Goal: Task Accomplishment & Management: Manage account settings

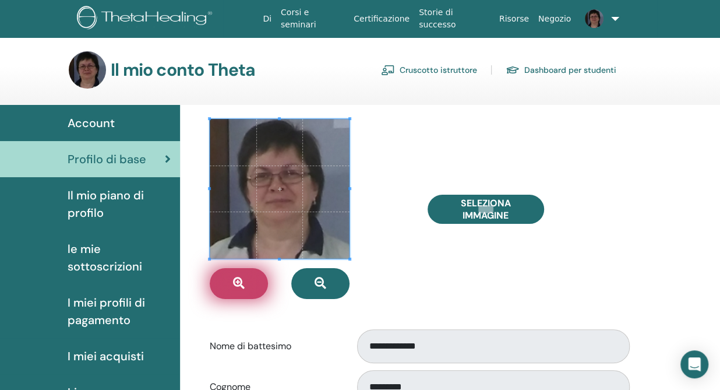
click at [231, 288] on button "button" at bounding box center [239, 283] width 58 height 31
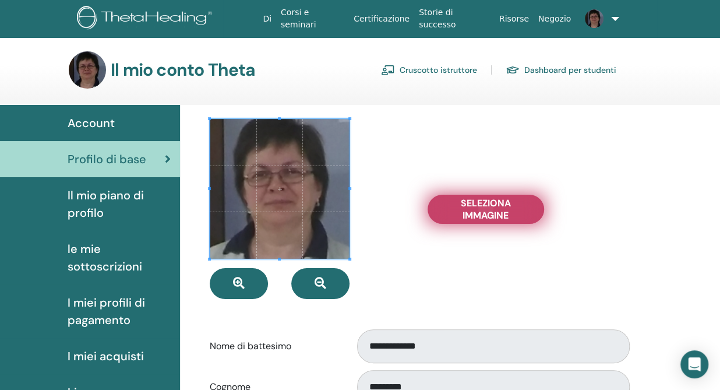
click at [506, 204] on span "Seleziona Immagine" at bounding box center [485, 209] width 87 height 24
click at [493, 205] on input "Seleziona Immagine" at bounding box center [485, 209] width 15 height 8
type input "**********"
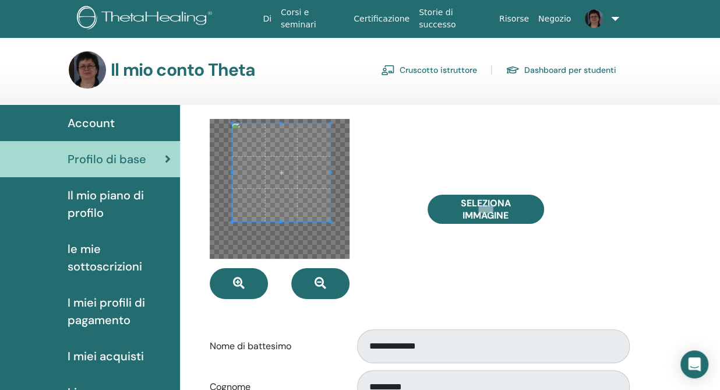
click at [275, 165] on span at bounding box center [281, 172] width 98 height 98
click at [303, 189] on span at bounding box center [280, 174] width 98 height 98
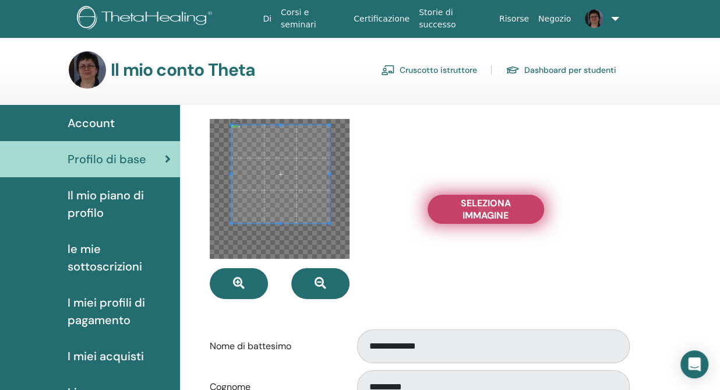
click at [486, 204] on span "Seleziona Immagine" at bounding box center [485, 209] width 87 height 24
click at [486, 205] on input "Seleziona Immagine" at bounding box center [485, 209] width 15 height 8
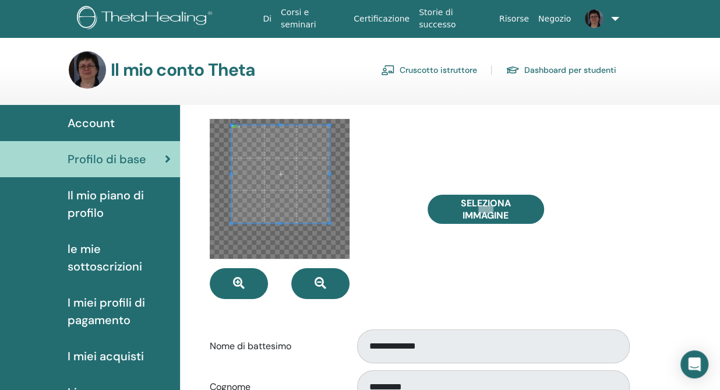
click at [415, 249] on div at bounding box center [310, 209] width 218 height 180
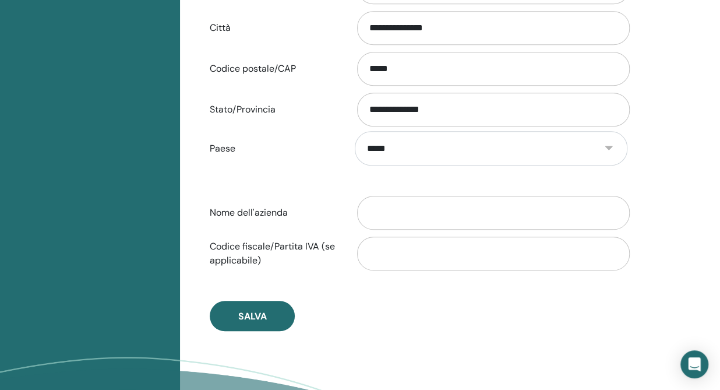
scroll to position [535, 0]
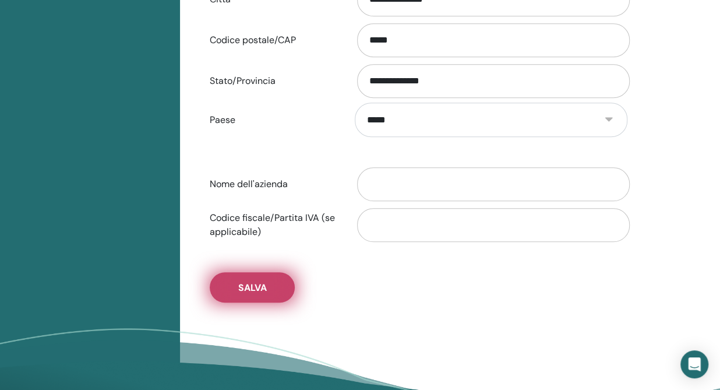
click at [269, 279] on button "Salva" at bounding box center [252, 287] width 85 height 30
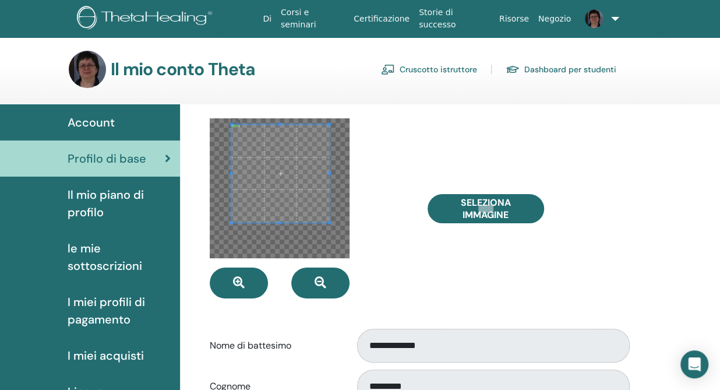
scroll to position [0, 0]
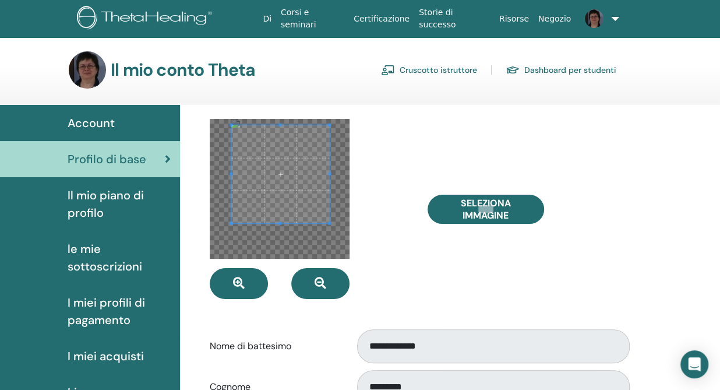
click at [386, 273] on div at bounding box center [310, 209] width 218 height 180
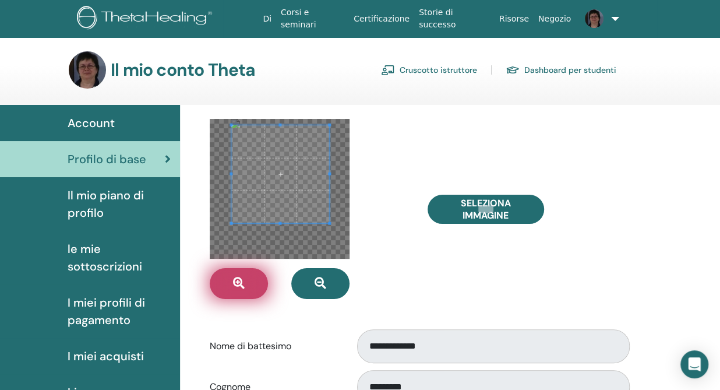
click at [242, 283] on icon "button" at bounding box center [239, 283] width 12 height 12
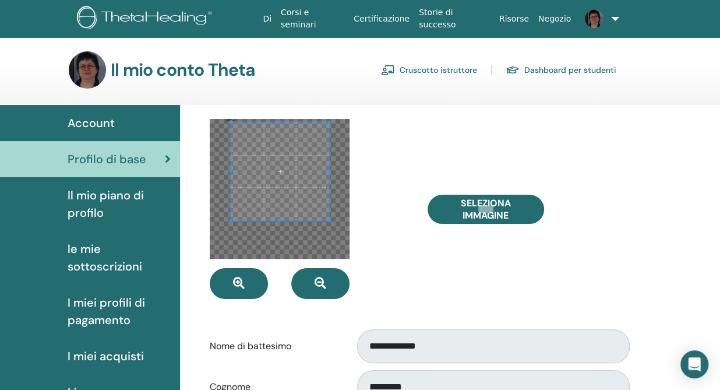
click at [285, 176] on span at bounding box center [280, 171] width 98 height 98
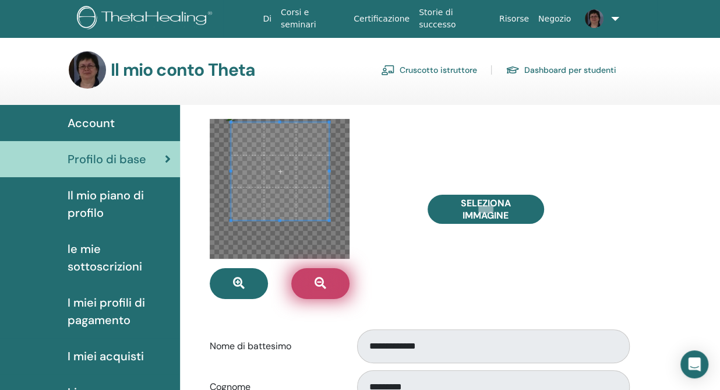
click at [320, 281] on icon "button" at bounding box center [320, 283] width 12 height 12
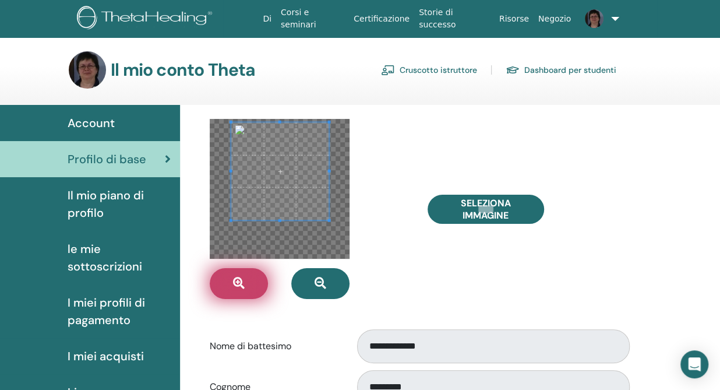
click at [253, 284] on button "button" at bounding box center [239, 283] width 58 height 31
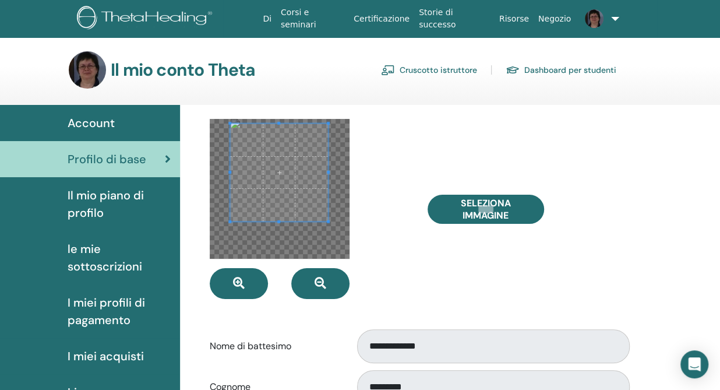
click at [281, 189] on span at bounding box center [279, 172] width 98 height 98
click at [342, 203] on div at bounding box center [280, 189] width 140 height 140
click at [218, 203] on div at bounding box center [280, 189] width 140 height 140
click at [402, 251] on div at bounding box center [310, 209] width 218 height 180
click at [383, 277] on div at bounding box center [310, 209] width 218 height 180
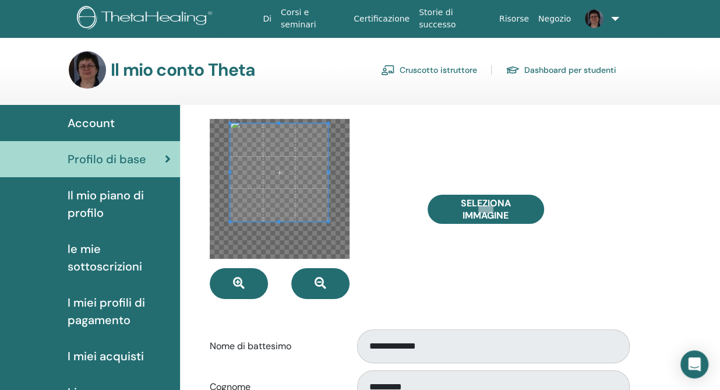
click at [375, 220] on div at bounding box center [310, 209] width 218 height 180
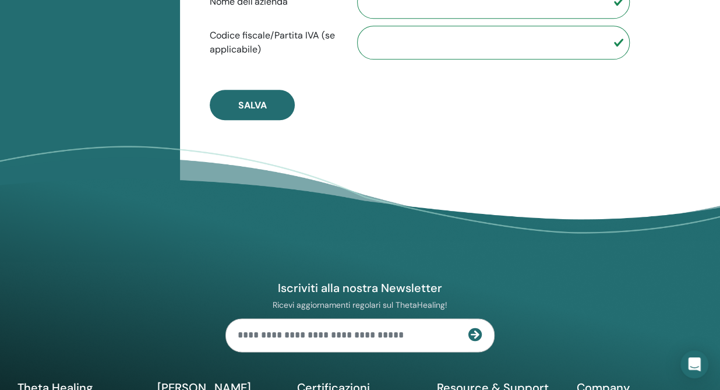
scroll to position [754, 0]
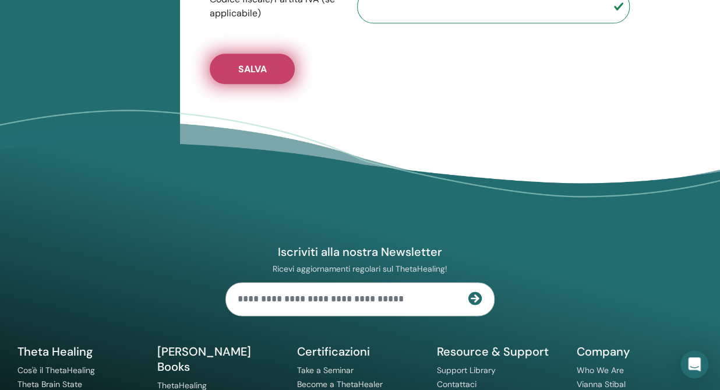
click at [235, 59] on button "Salva" at bounding box center [252, 69] width 85 height 30
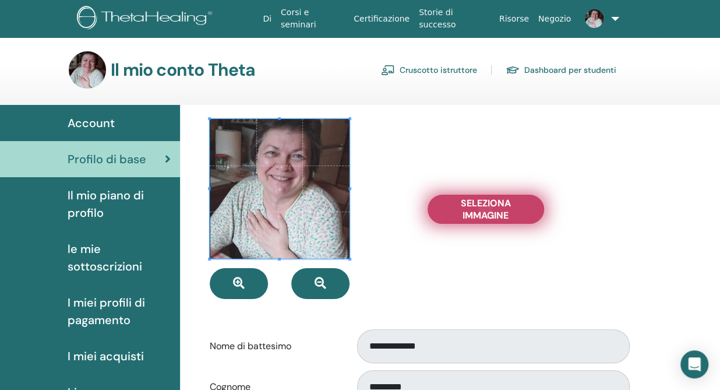
click at [456, 213] on span "Seleziona Immagine" at bounding box center [485, 209] width 87 height 24
click at [478, 213] on input "Seleziona Immagine" at bounding box center [485, 209] width 15 height 8
type input "**********"
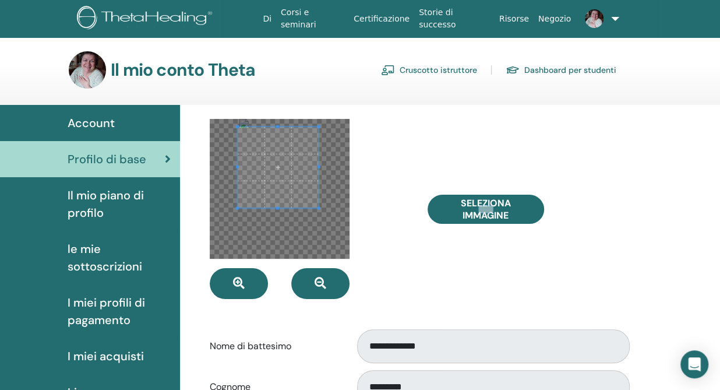
click at [284, 153] on span at bounding box center [278, 167] width 81 height 81
click at [295, 147] on span at bounding box center [278, 164] width 81 height 81
click at [431, 266] on div "Seleziona Immagine" at bounding box center [528, 209] width 218 height 180
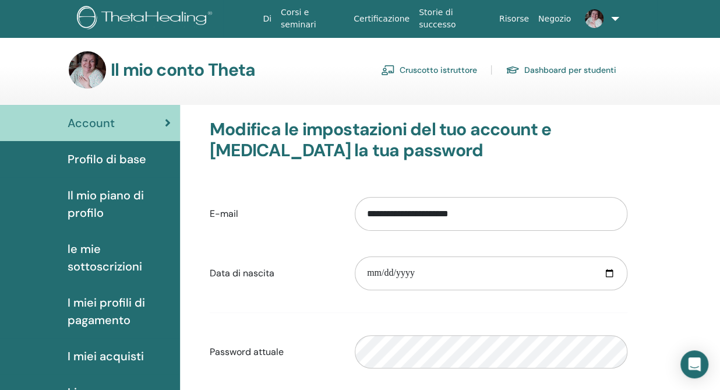
click at [424, 69] on link "Cruscotto istruttore" at bounding box center [429, 70] width 96 height 19
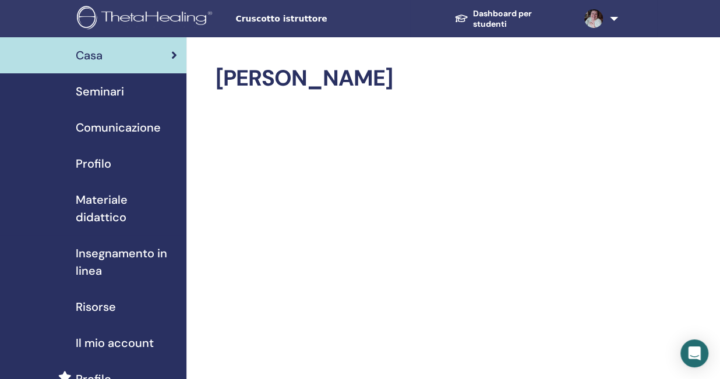
click at [101, 160] on span "Profilo" at bounding box center [94, 163] width 36 height 17
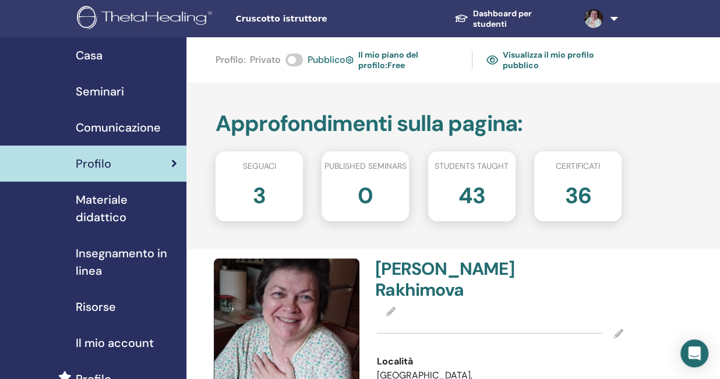
click at [520, 62] on link "Visualizza il mio profilo pubblico" at bounding box center [553, 60] width 135 height 27
click at [491, 18] on link "Dashboard per studenti" at bounding box center [510, 19] width 130 height 32
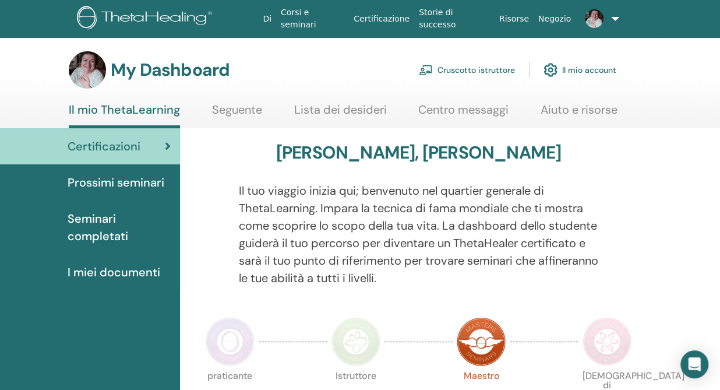
click at [145, 107] on link "Il mio ThetaLearning" at bounding box center [124, 115] width 111 height 26
click at [590, 70] on link "Il mio account" at bounding box center [579, 70] width 73 height 26
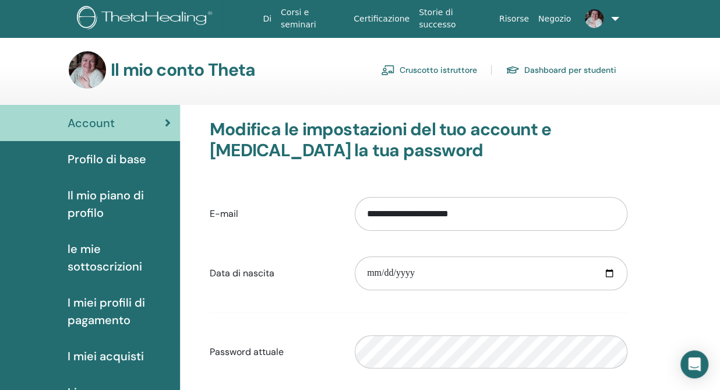
click at [95, 157] on span "Profilo di base" at bounding box center [107, 158] width 79 height 17
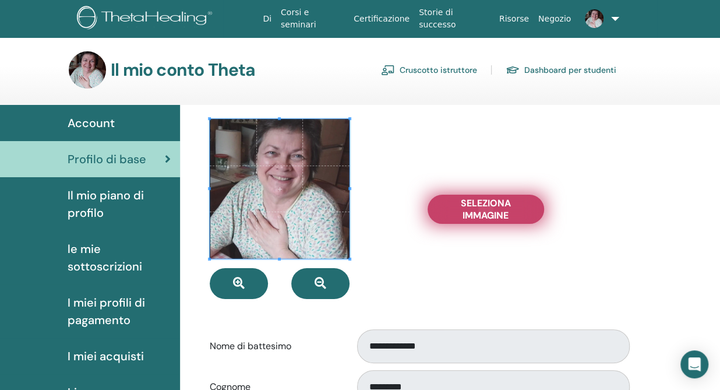
click at [487, 209] on span "Seleziona Immagine" at bounding box center [485, 209] width 87 height 24
click at [487, 209] on input "Seleziona Immagine" at bounding box center [485, 209] width 15 height 8
click at [486, 211] on span "Seleziona Immagine" at bounding box center [485, 209] width 87 height 24
click at [486, 211] on input "Seleziona Immagine" at bounding box center [485, 209] width 15 height 8
type input "**********"
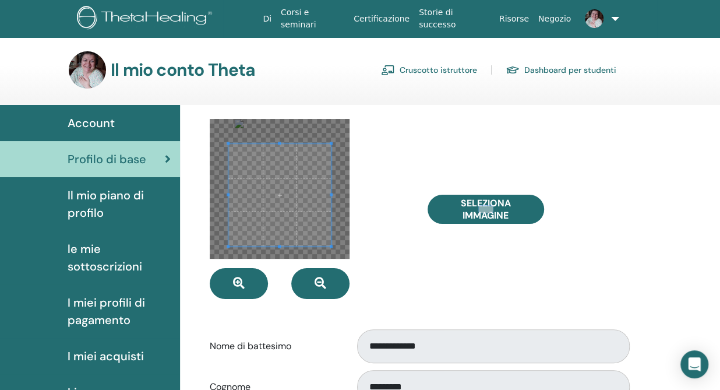
click at [281, 244] on div at bounding box center [279, 194] width 102 height 102
click at [281, 136] on div at bounding box center [279, 191] width 110 height 110
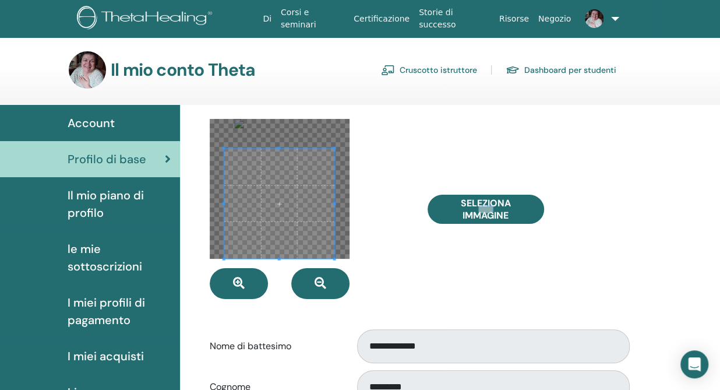
click at [278, 197] on span at bounding box center [279, 203] width 110 height 110
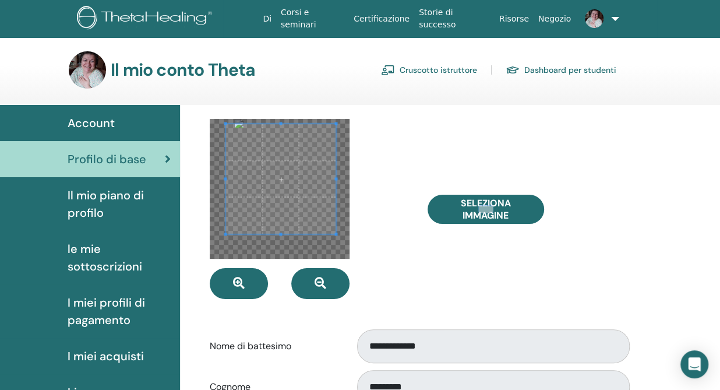
click at [280, 163] on span at bounding box center [280, 178] width 110 height 110
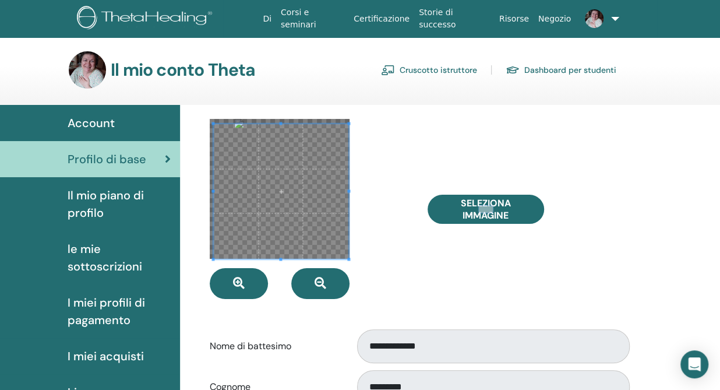
click at [278, 257] on div at bounding box center [280, 190] width 135 height 135
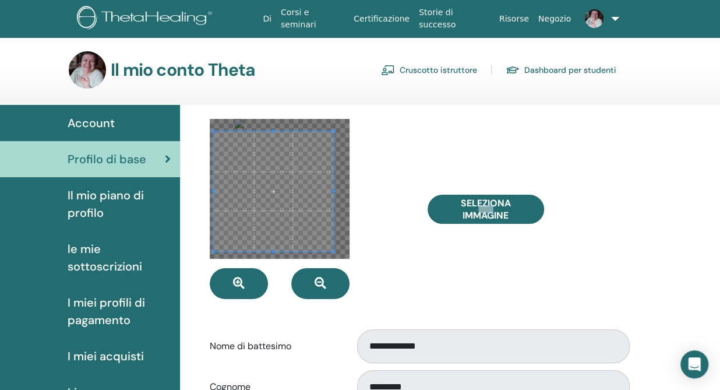
click at [332, 189] on span at bounding box center [333, 190] width 3 height 3
click at [218, 194] on div at bounding box center [275, 190] width 115 height 115
click at [282, 160] on span at bounding box center [274, 185] width 115 height 115
click at [222, 185] on span at bounding box center [223, 184] width 3 height 3
click at [387, 273] on div at bounding box center [310, 209] width 218 height 180
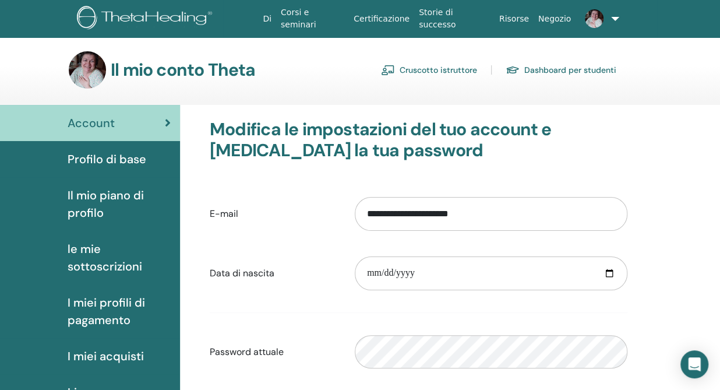
click at [96, 161] on span "Profilo di base" at bounding box center [107, 158] width 79 height 17
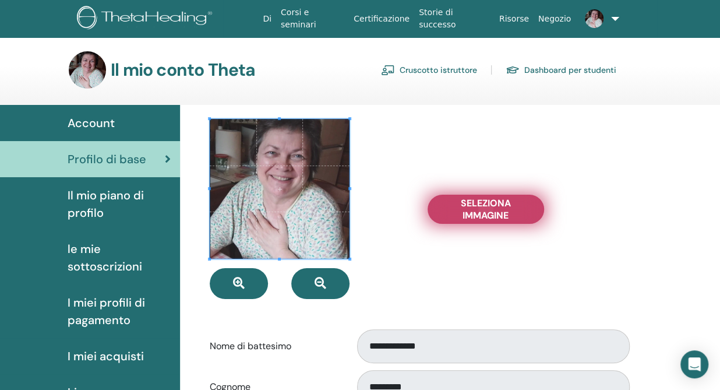
click at [483, 213] on span "Seleziona Immagine" at bounding box center [485, 209] width 87 height 24
click at [483, 213] on input "Seleziona Immagine" at bounding box center [485, 209] width 15 height 8
type input "**********"
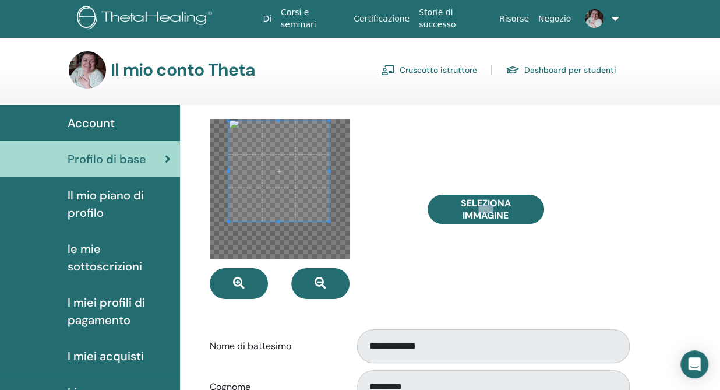
click at [278, 136] on span at bounding box center [278, 171] width 100 height 100
click at [279, 222] on span at bounding box center [278, 223] width 3 height 3
click at [229, 171] on span at bounding box center [279, 172] width 102 height 102
click at [234, 173] on div at bounding box center [282, 172] width 96 height 96
click at [282, 132] on span at bounding box center [282, 169] width 96 height 96
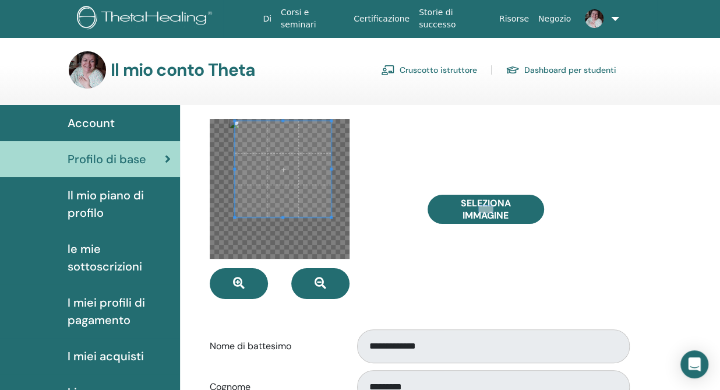
click at [305, 180] on span at bounding box center [283, 169] width 96 height 96
click at [282, 143] on span at bounding box center [282, 167] width 96 height 96
click at [282, 162] on span at bounding box center [282, 169] width 96 height 96
click at [281, 226] on span at bounding box center [281, 226] width 3 height 3
click at [233, 172] on span at bounding box center [234, 172] width 3 height 3
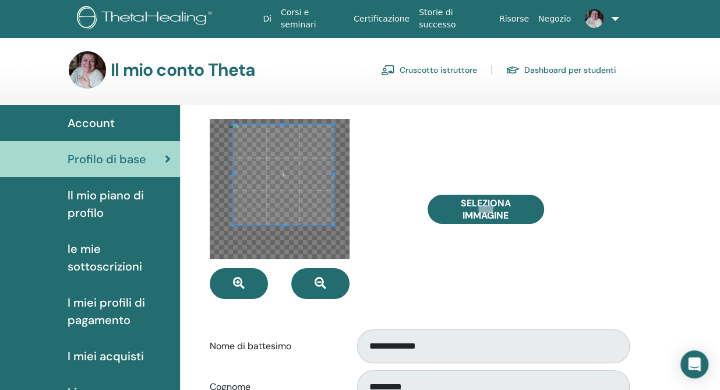
click at [288, 182] on span at bounding box center [283, 175] width 100 height 100
click at [393, 261] on div at bounding box center [310, 209] width 218 height 180
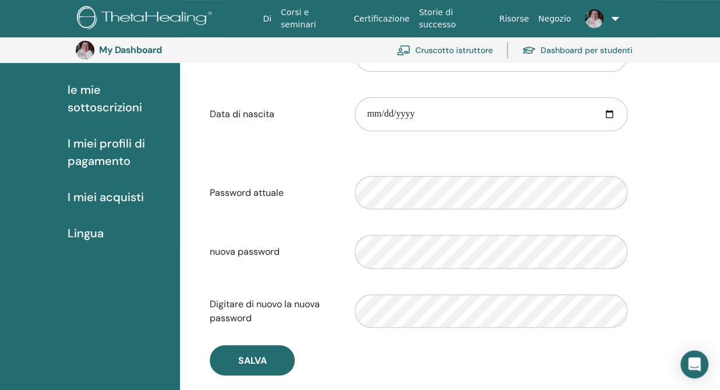
scroll to position [98, 0]
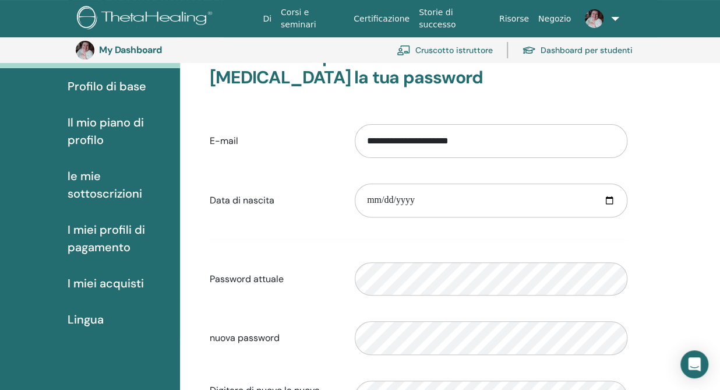
click at [97, 81] on span "Profilo di base" at bounding box center [107, 85] width 79 height 17
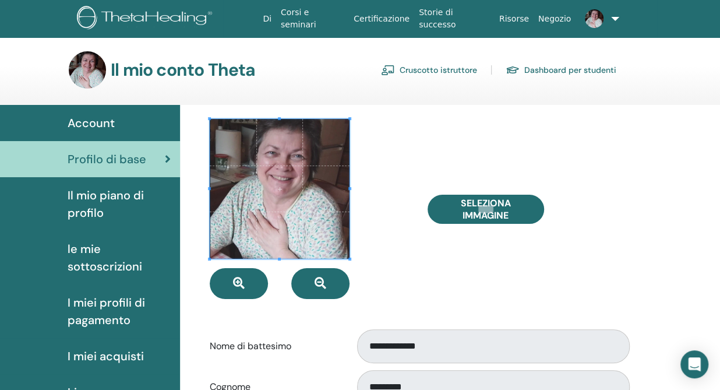
click at [104, 200] on span "Il mio piano di profilo" at bounding box center [119, 203] width 103 height 35
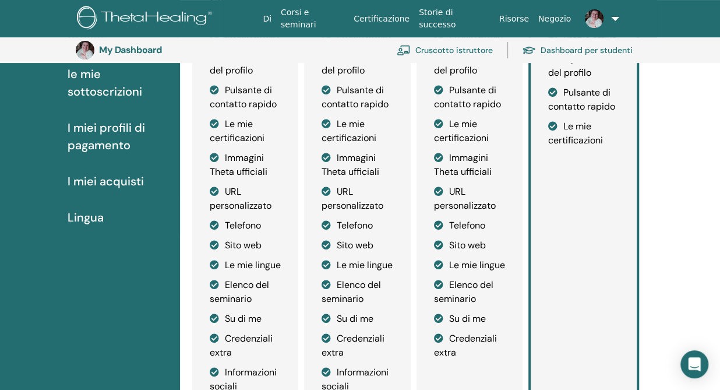
scroll to position [171, 0]
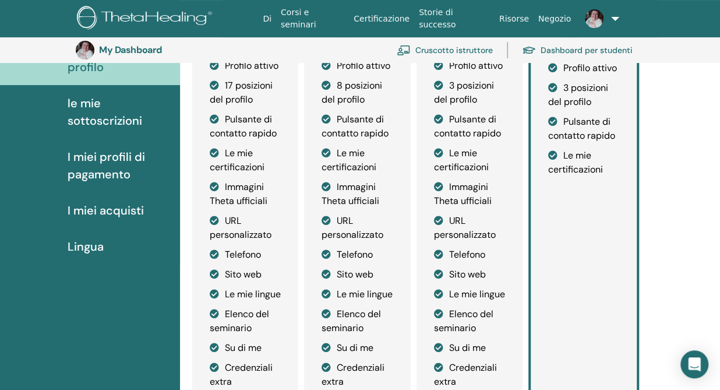
click at [103, 118] on span "le mie sottoscrizioni" at bounding box center [119, 111] width 103 height 35
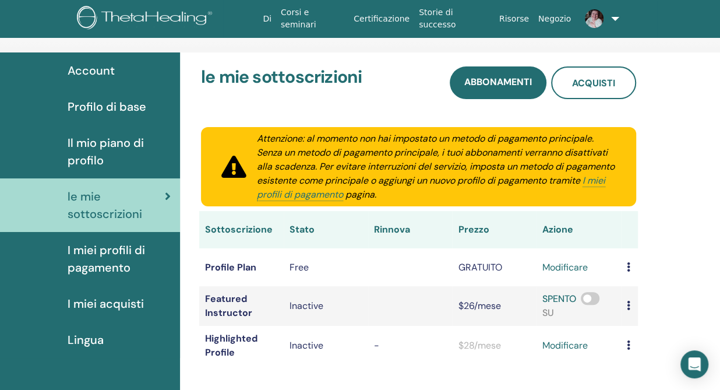
scroll to position [73, 0]
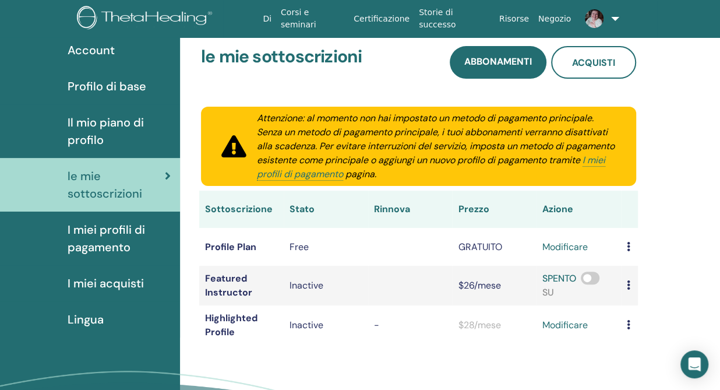
click at [94, 246] on span "I miei profili di pagamento" at bounding box center [119, 238] width 103 height 35
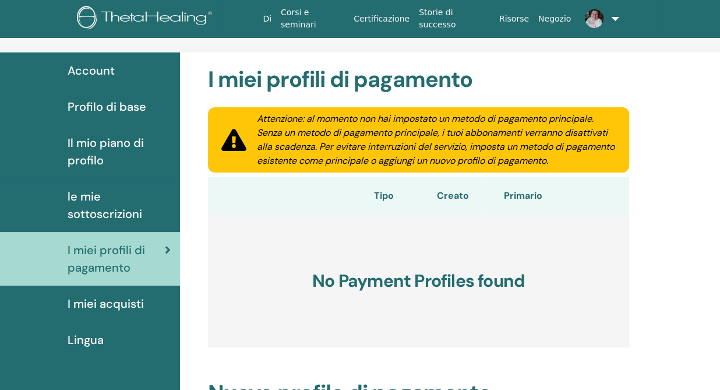
scroll to position [73, 0]
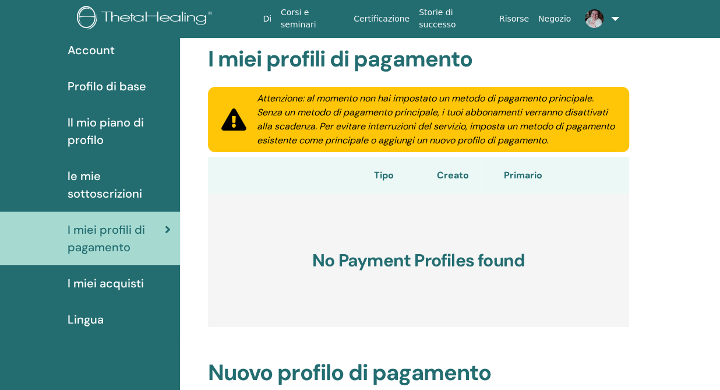
click at [105, 288] on span "I miei acquisti" at bounding box center [106, 282] width 76 height 17
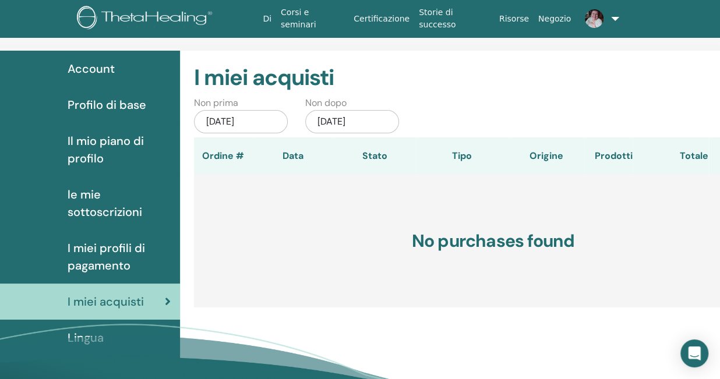
scroll to position [73, 0]
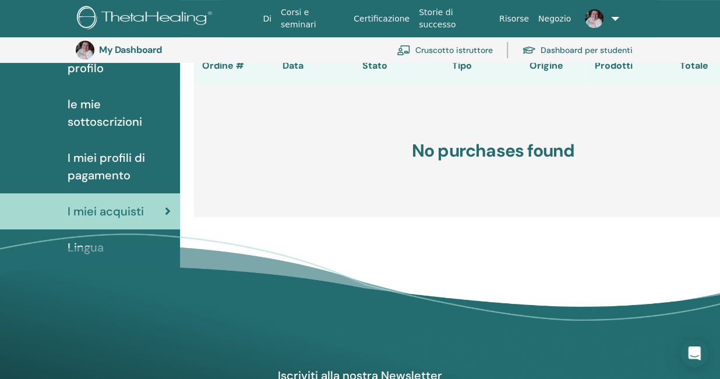
scroll to position [171, 0]
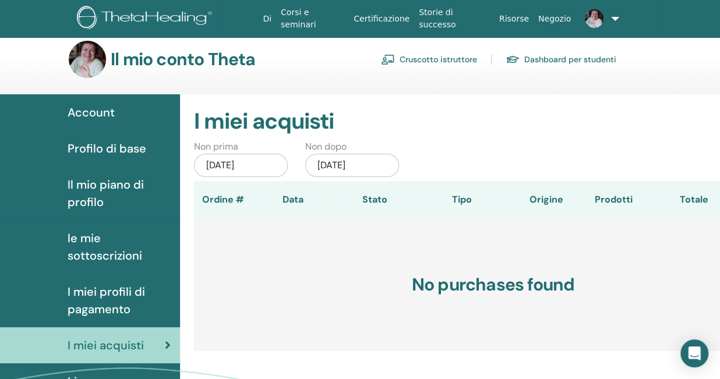
scroll to position [0, 0]
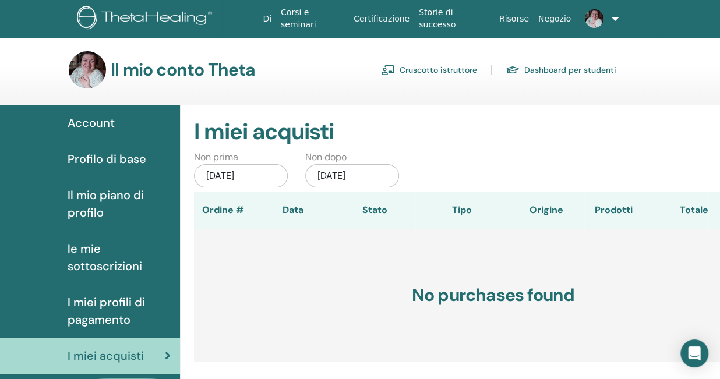
click at [92, 125] on span "Account" at bounding box center [91, 122] width 47 height 17
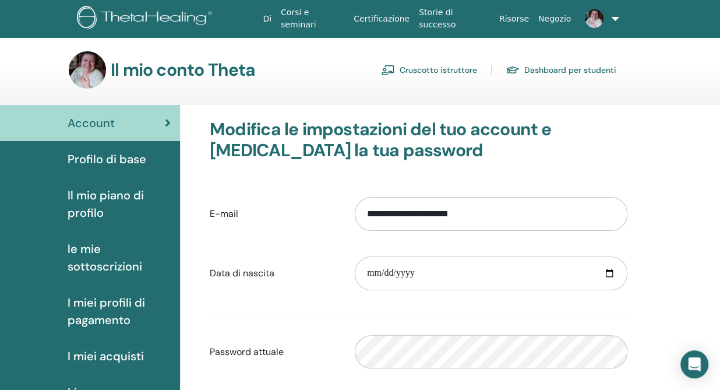
click at [556, 69] on link "Dashboard per studenti" at bounding box center [560, 70] width 111 height 19
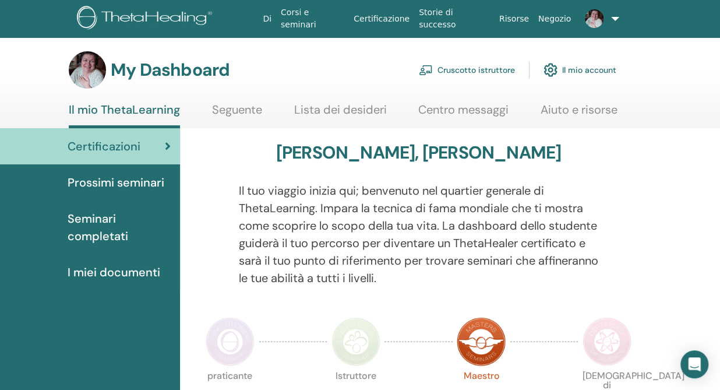
click at [327, 108] on link "Lista dei desideri" at bounding box center [340, 113] width 93 height 23
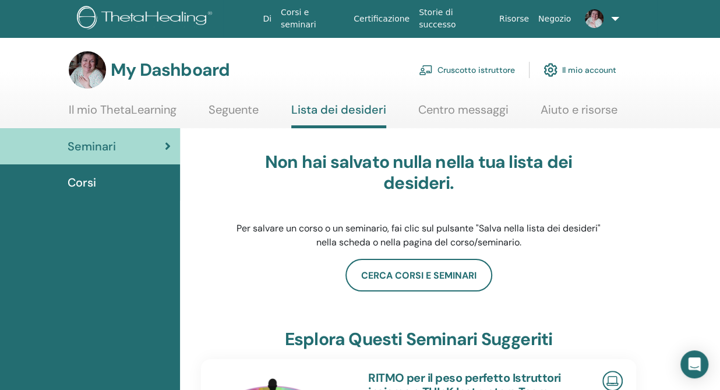
click at [479, 110] on link "Centro messaggi" at bounding box center [463, 113] width 90 height 23
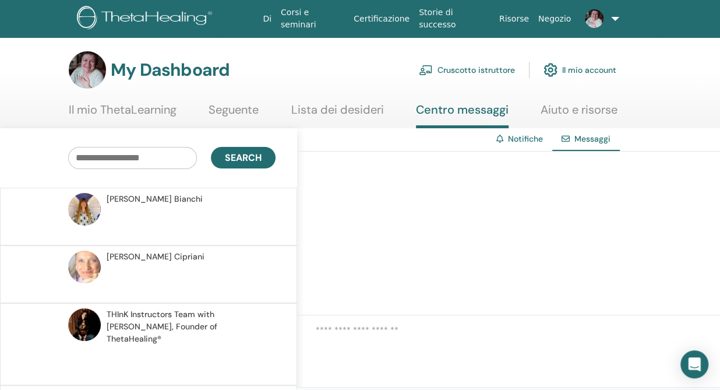
click at [514, 140] on link "Notifiche" at bounding box center [525, 138] width 35 height 10
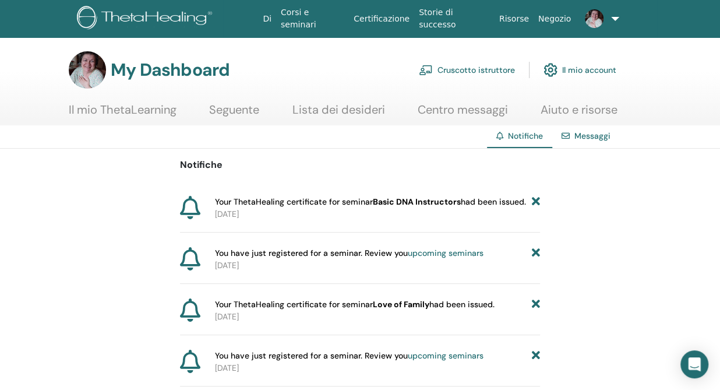
click at [593, 137] on link "Messaggi" at bounding box center [592, 135] width 36 height 10
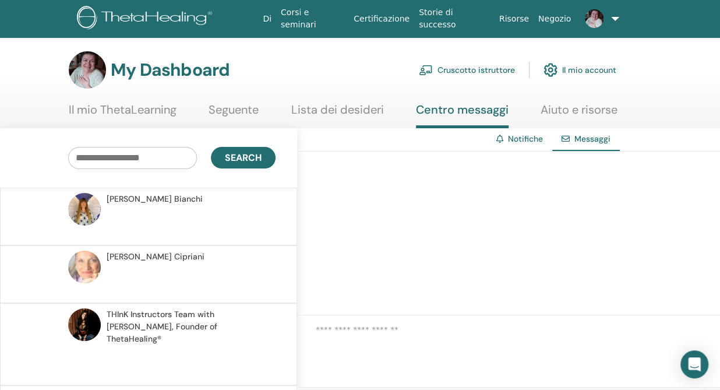
click at [585, 68] on link "Il mio account" at bounding box center [579, 70] width 73 height 26
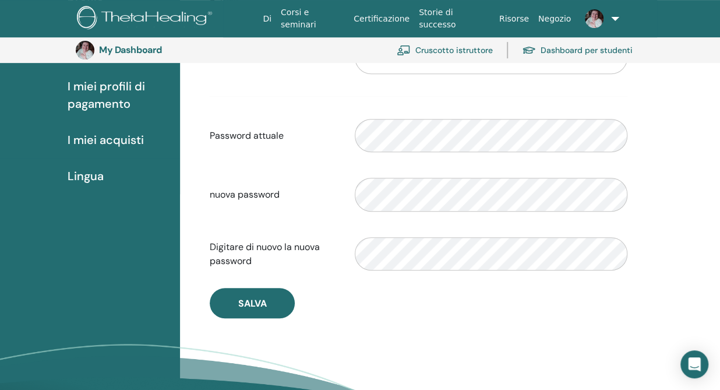
scroll to position [244, 0]
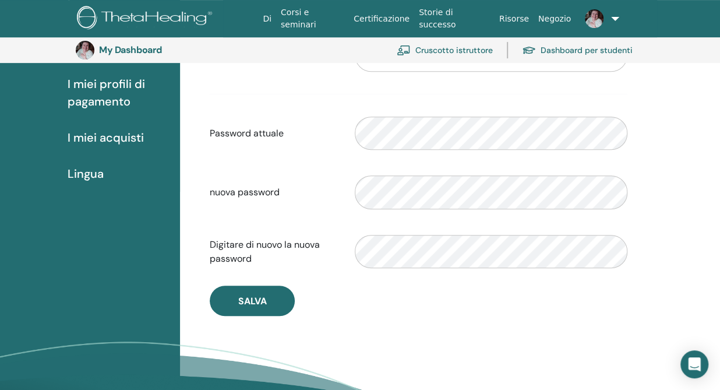
click at [86, 175] on span "Lingua" at bounding box center [86, 173] width 36 height 17
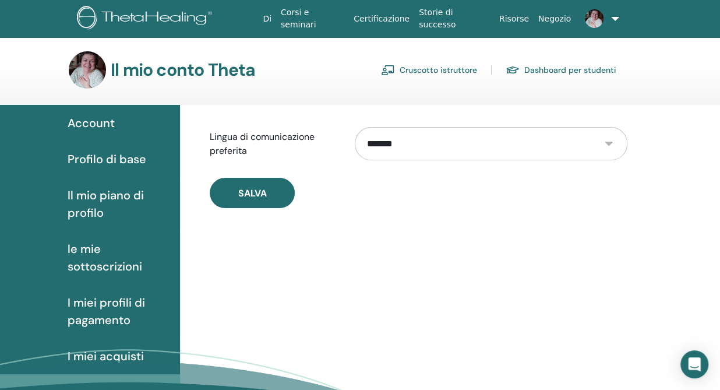
click at [610, 142] on select "**********" at bounding box center [491, 143] width 273 height 33
click at [355, 127] on select "**********" at bounding box center [491, 143] width 273 height 33
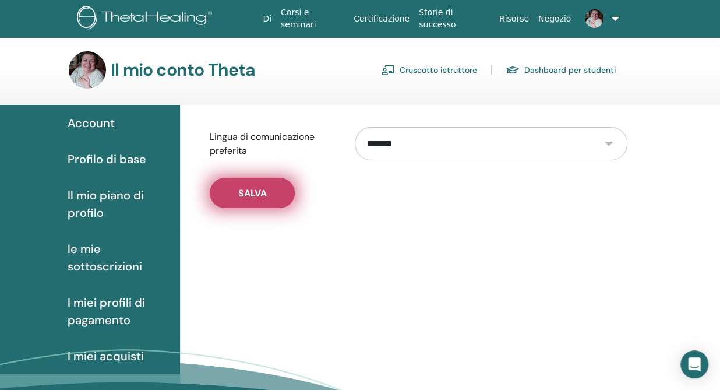
click at [264, 195] on span "Salva" at bounding box center [252, 193] width 29 height 12
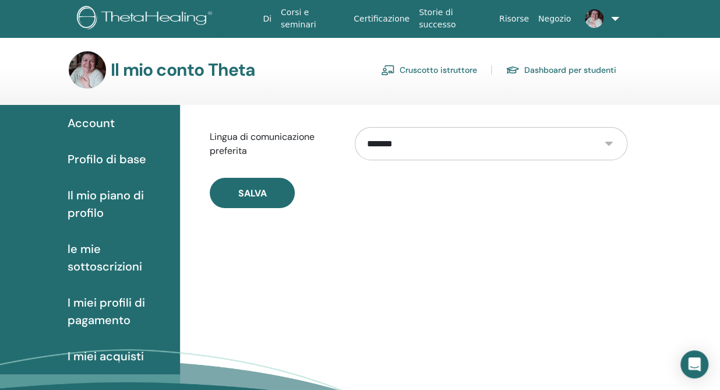
click at [429, 70] on link "Cruscotto istruttore" at bounding box center [429, 70] width 96 height 19
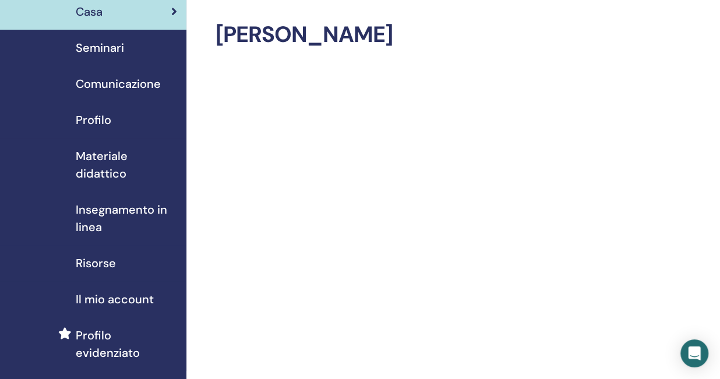
scroll to position [73, 0]
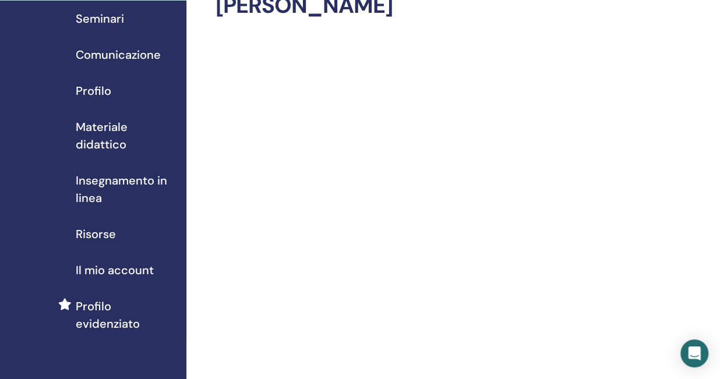
click at [94, 234] on span "Risorse" at bounding box center [96, 233] width 40 height 17
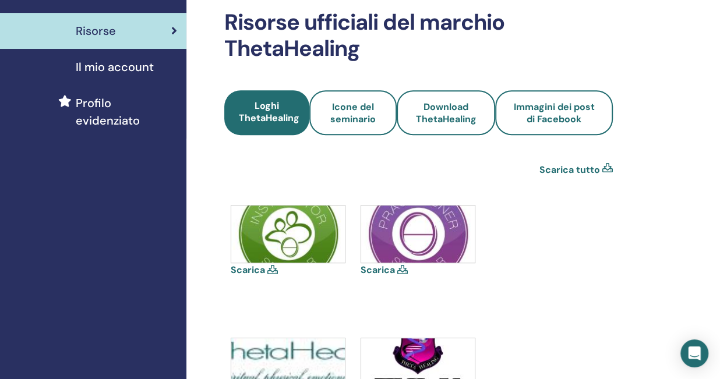
scroll to position [218, 0]
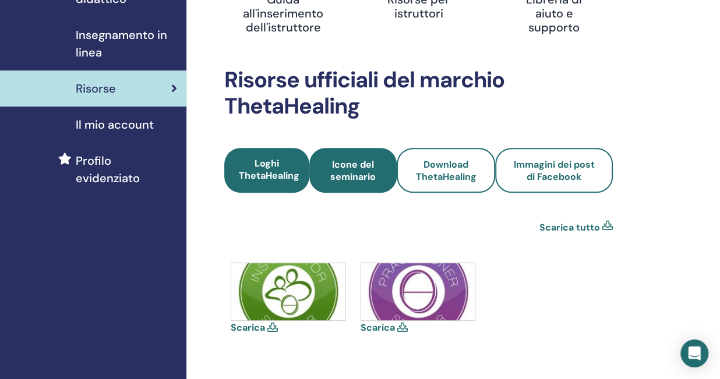
click at [338, 174] on span "Icone del seminario" at bounding box center [353, 170] width 56 height 24
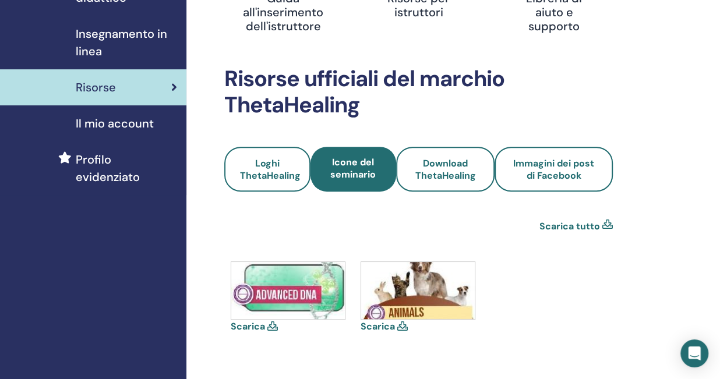
scroll to position [218, 0]
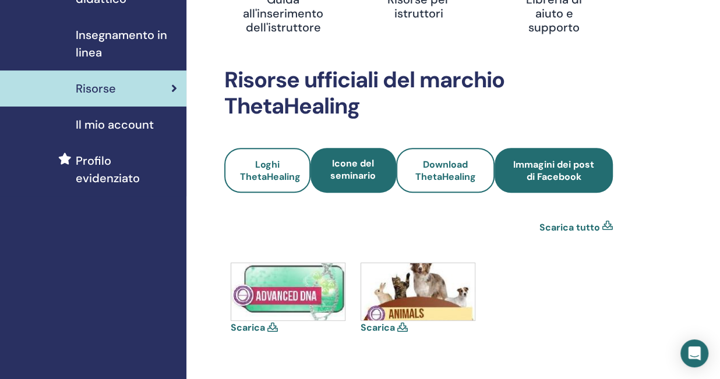
click at [525, 171] on span "Immagini dei post di Facebook" at bounding box center [553, 170] width 87 height 24
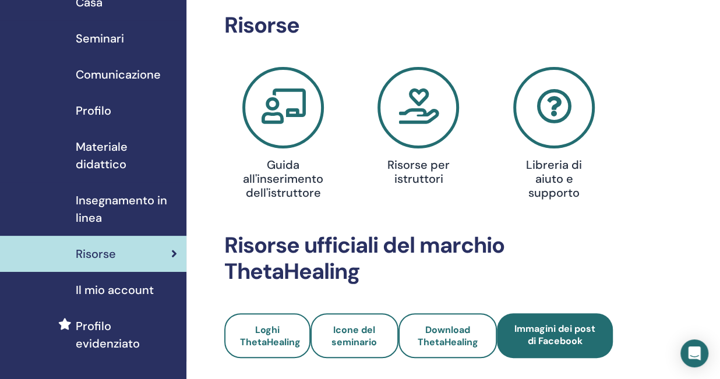
scroll to position [73, 0]
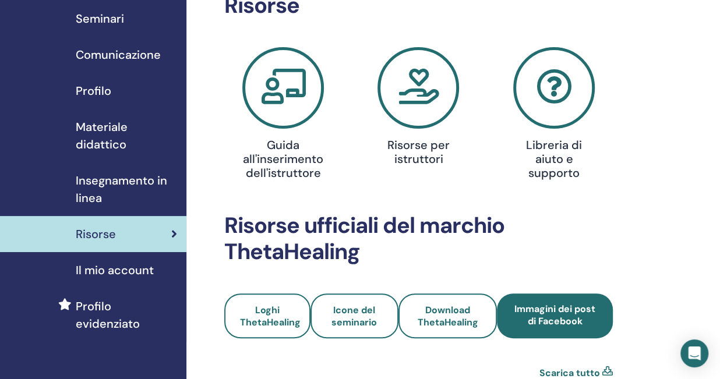
click at [112, 268] on span "Il mio account" at bounding box center [115, 269] width 78 height 17
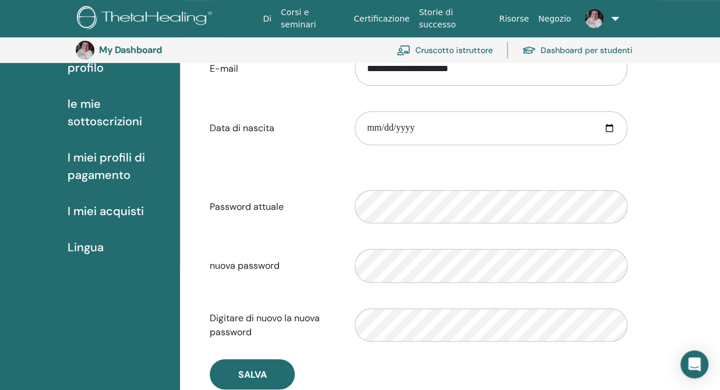
scroll to position [171, 0]
click at [81, 245] on span "Lingua" at bounding box center [86, 246] width 36 height 17
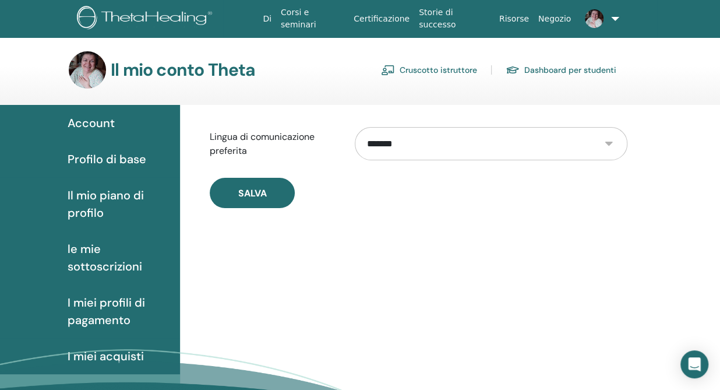
click at [517, 17] on link "Risorse" at bounding box center [513, 19] width 39 height 22
click at [429, 68] on link "Cruscotto istruttore" at bounding box center [429, 70] width 96 height 19
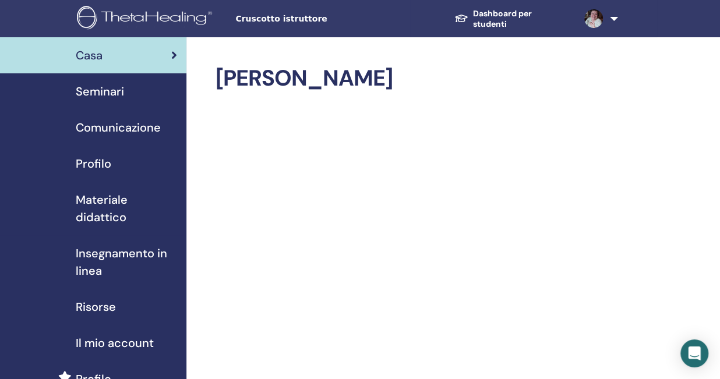
click at [95, 165] on span "Profilo" at bounding box center [94, 163] width 36 height 17
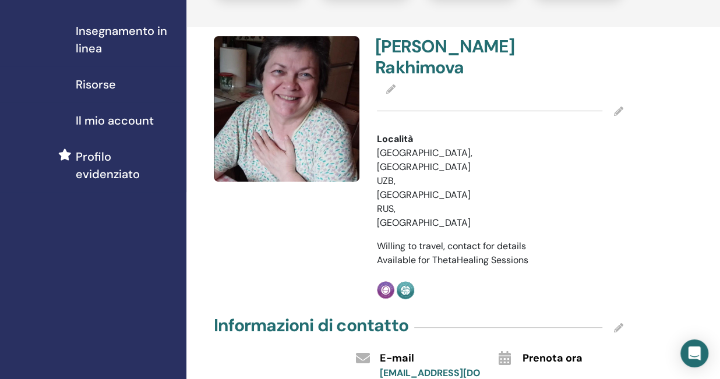
scroll to position [218, 0]
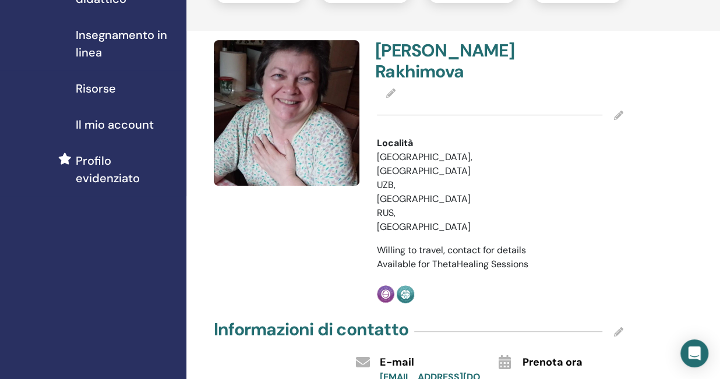
click at [615, 120] on icon at bounding box center [618, 115] width 9 height 9
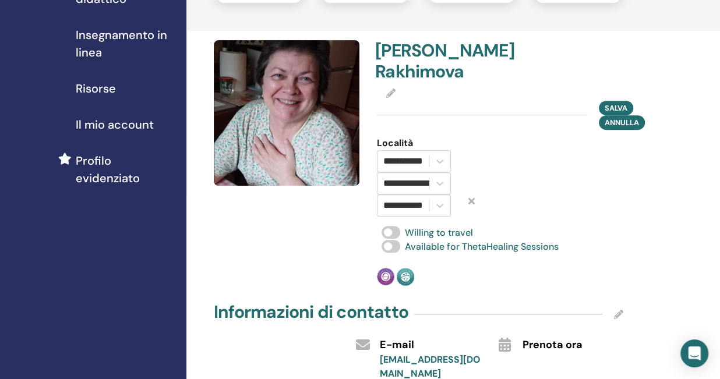
click at [385, 253] on span at bounding box center [390, 246] width 19 height 13
click at [393, 253] on span at bounding box center [390, 246] width 19 height 13
click at [618, 114] on span "Salva" at bounding box center [615, 107] width 23 height 12
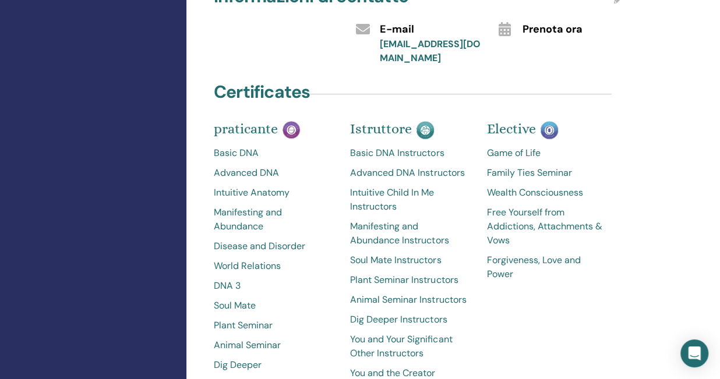
scroll to position [582, 0]
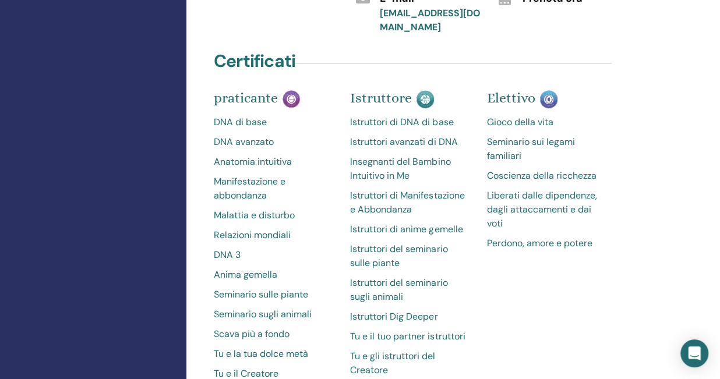
click at [546, 302] on div "Elettivo Gioco della vita Seminario sui legami familiari Coscienza della ricche…" at bounding box center [546, 306] width 136 height 416
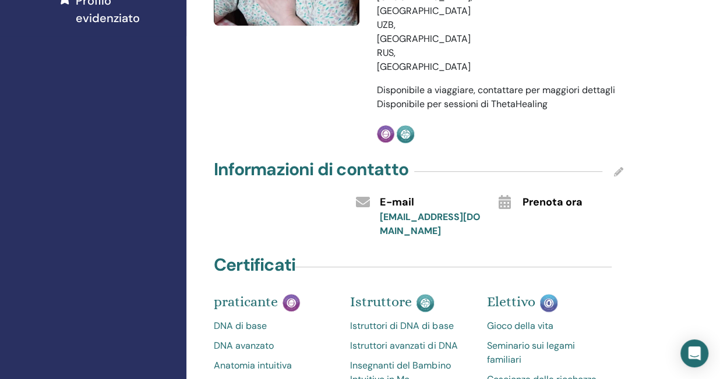
scroll to position [364, 0]
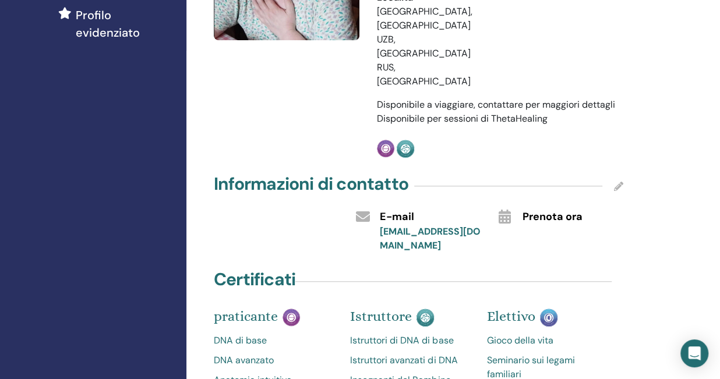
click at [617, 182] on icon at bounding box center [618, 186] width 9 height 9
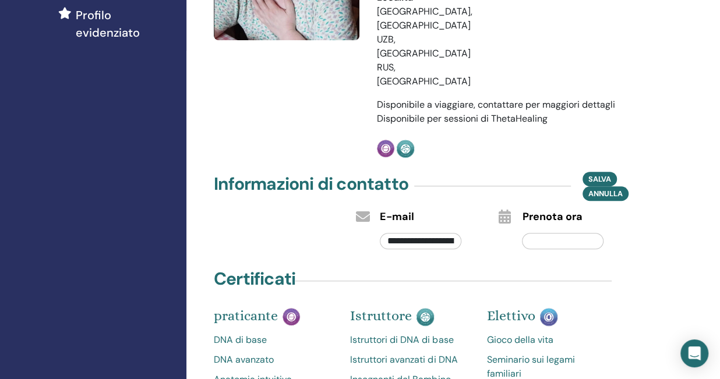
click at [645, 231] on div "**********" at bounding box center [456, 290] width 540 height 1235
click at [601, 173] on span "Salva" at bounding box center [599, 179] width 23 height 12
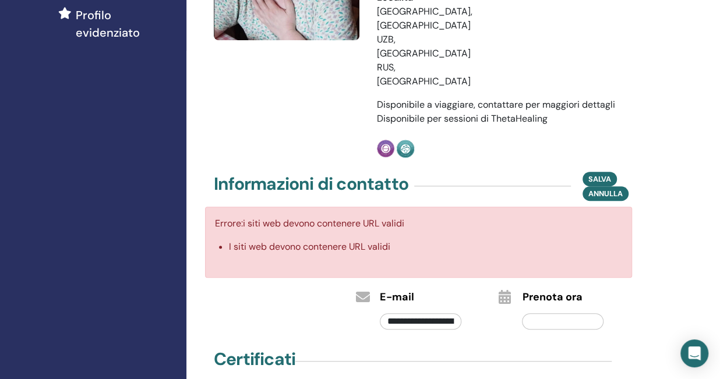
click at [631, 287] on div "Prenota ora" at bounding box center [572, 309] width 119 height 45
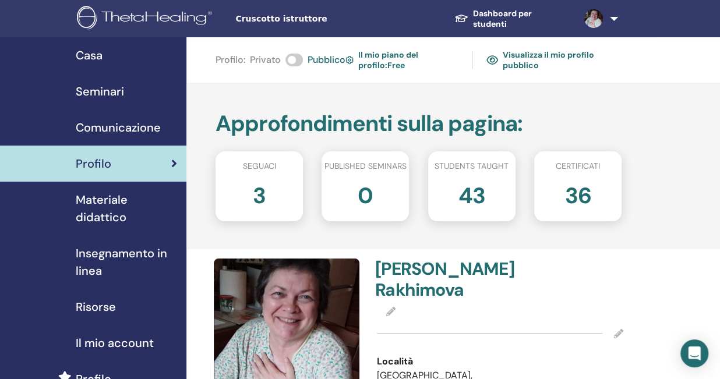
click at [491, 26] on link "Dashboard per studenti" at bounding box center [510, 19] width 130 height 32
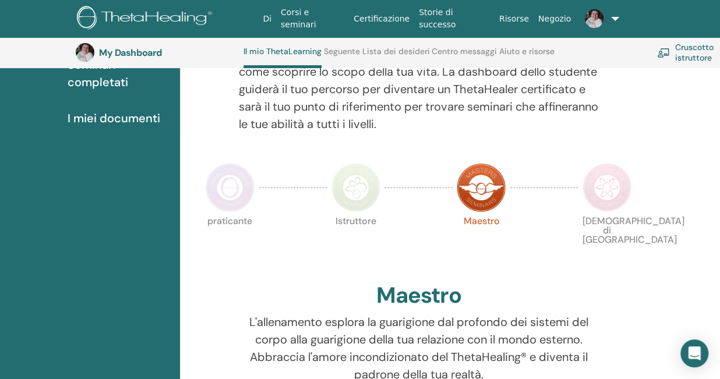
scroll to position [176, 0]
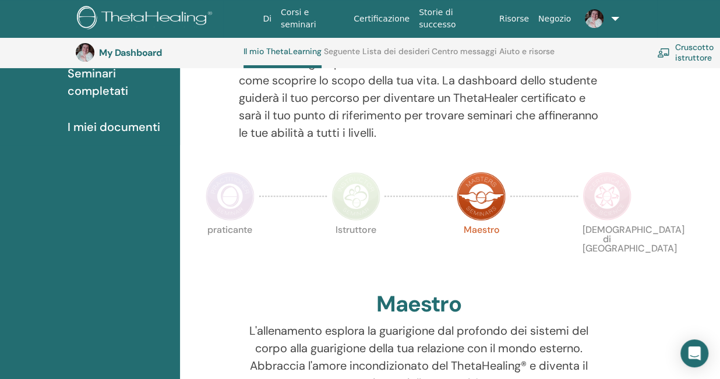
click at [608, 197] on img at bounding box center [606, 196] width 49 height 49
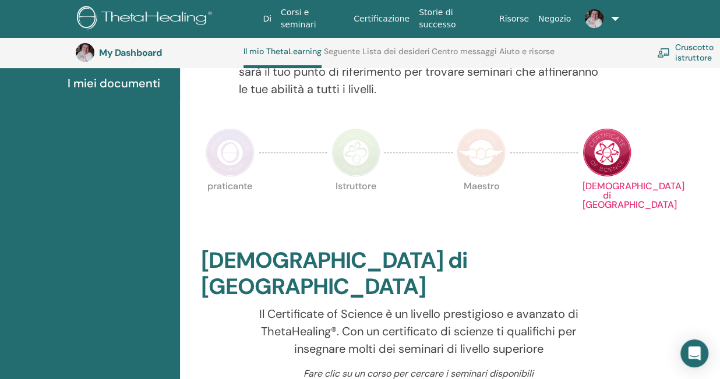
scroll to position [176, 0]
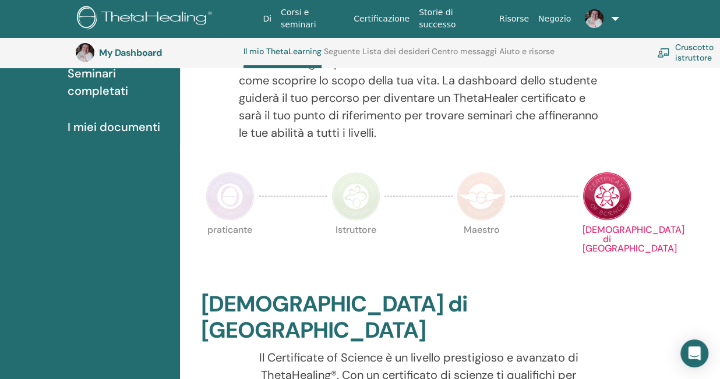
click at [498, 200] on img at bounding box center [481, 196] width 49 height 49
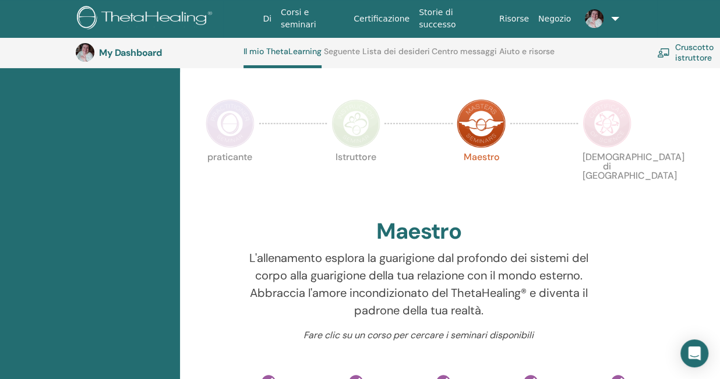
scroll to position [176, 0]
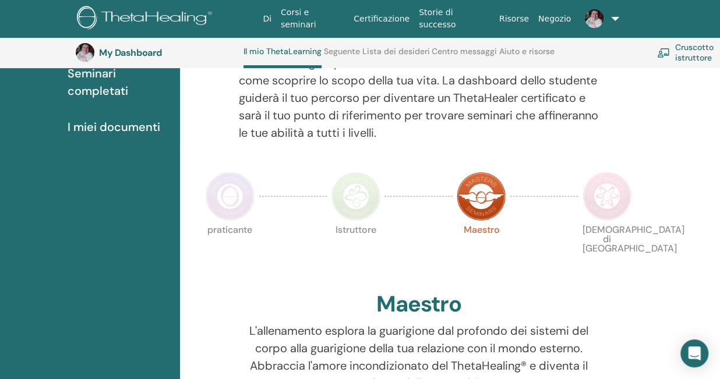
click at [609, 193] on img at bounding box center [606, 196] width 49 height 49
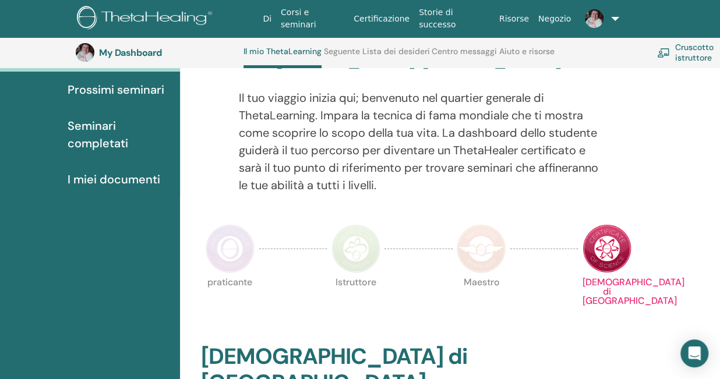
scroll to position [103, 0]
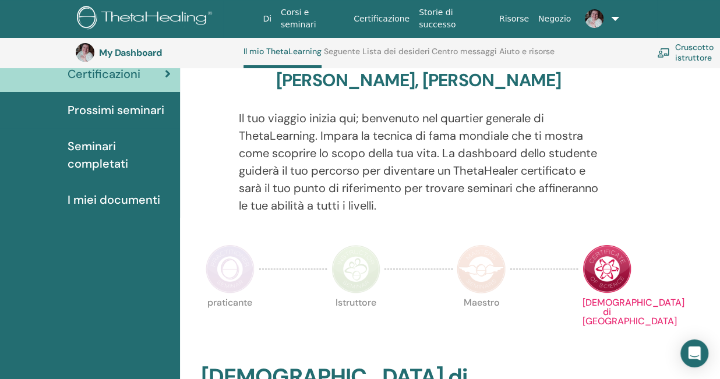
click at [369, 268] on img at bounding box center [355, 269] width 49 height 49
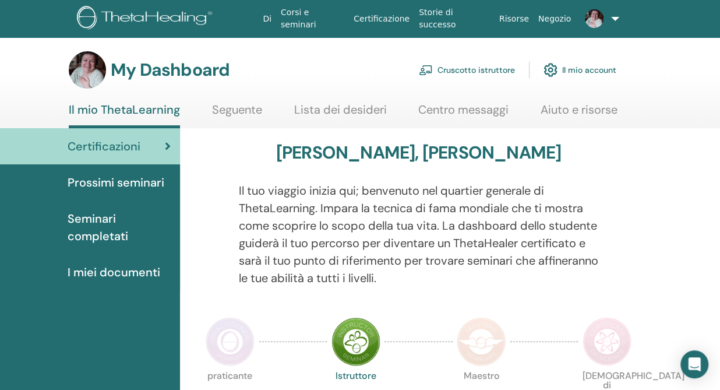
click at [177, 13] on img at bounding box center [146, 19] width 139 height 26
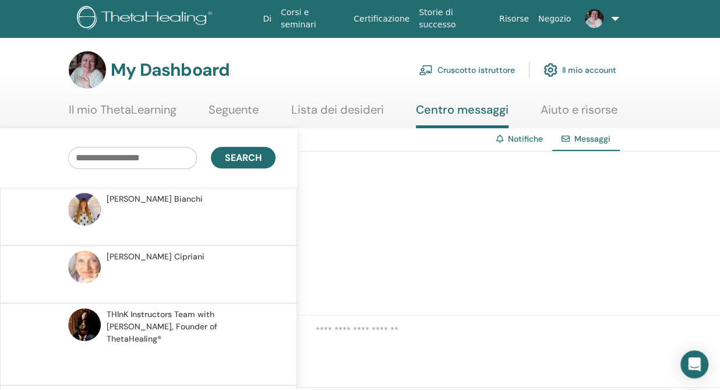
click at [581, 65] on link "Il mio account" at bounding box center [579, 70] width 73 height 26
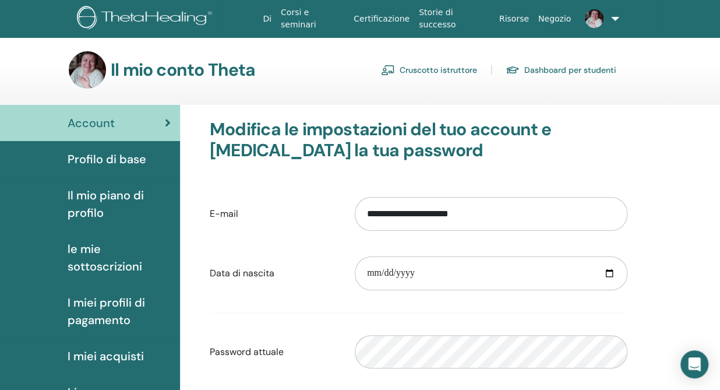
click at [93, 156] on span "Profilo di base" at bounding box center [107, 158] width 79 height 17
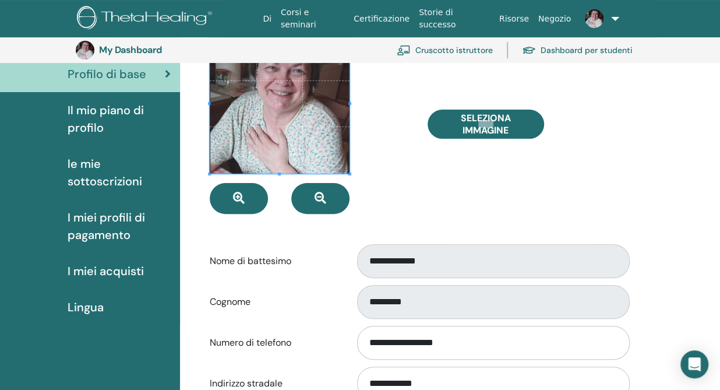
scroll to position [98, 0]
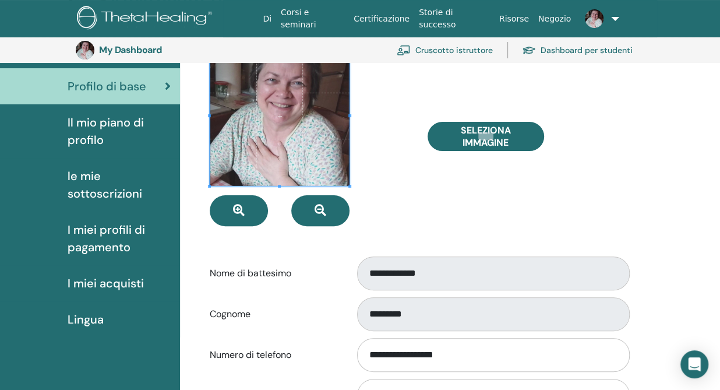
click at [83, 137] on span "Il mio piano di profilo" at bounding box center [119, 131] width 103 height 35
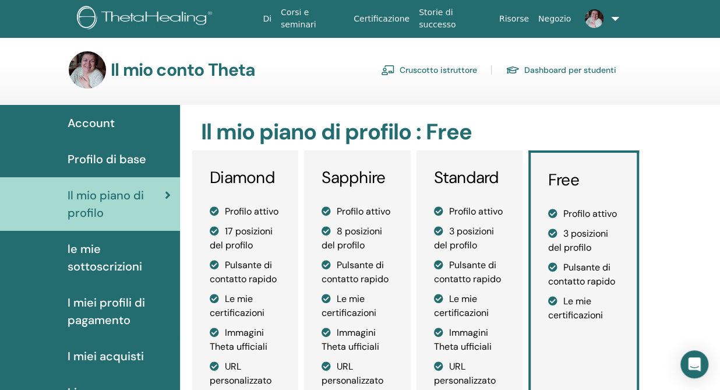
click at [123, 158] on span "Profilo di base" at bounding box center [107, 158] width 79 height 17
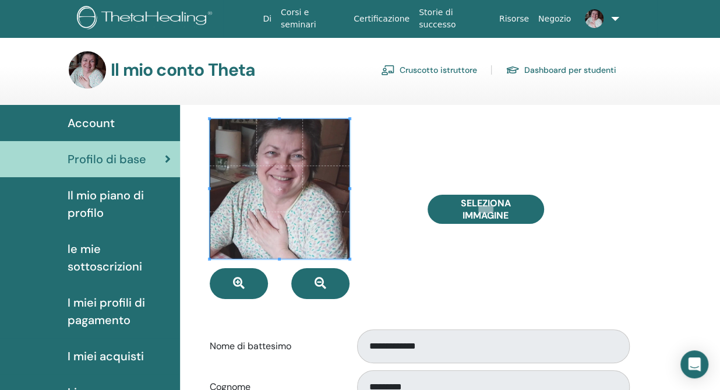
click at [566, 70] on link "Dashboard per studenti" at bounding box center [560, 70] width 111 height 19
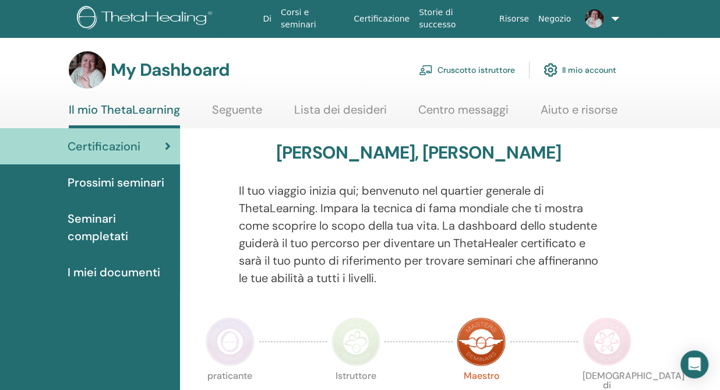
click at [585, 66] on link "Il mio account" at bounding box center [579, 70] width 73 height 26
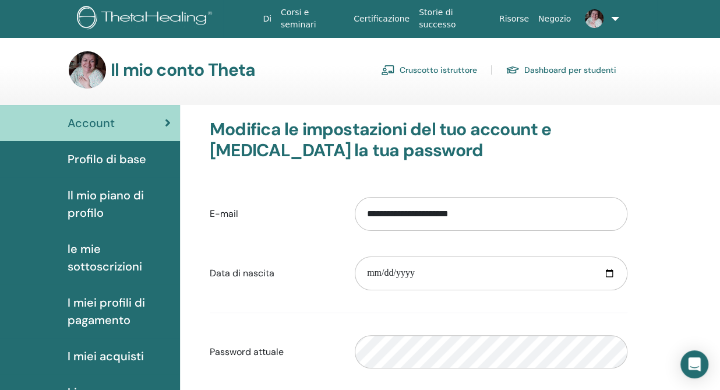
click at [427, 68] on link "Cruscotto istruttore" at bounding box center [429, 70] width 96 height 19
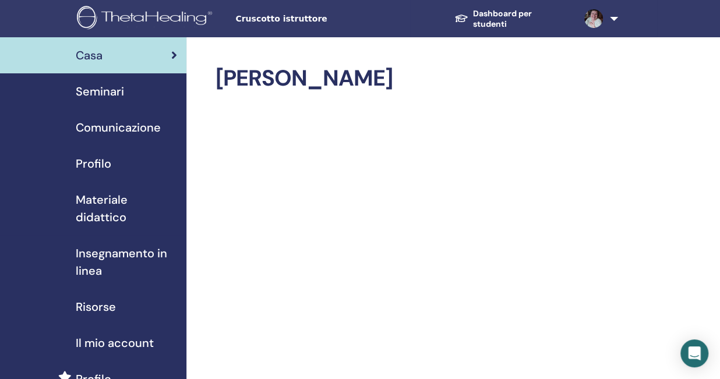
click at [88, 157] on span "Profilo" at bounding box center [94, 163] width 36 height 17
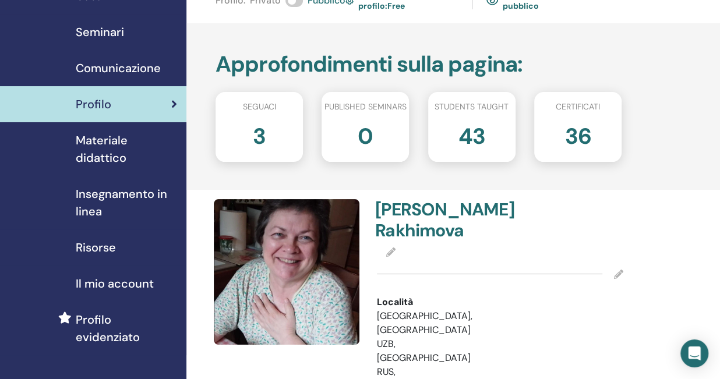
scroll to position [218, 0]
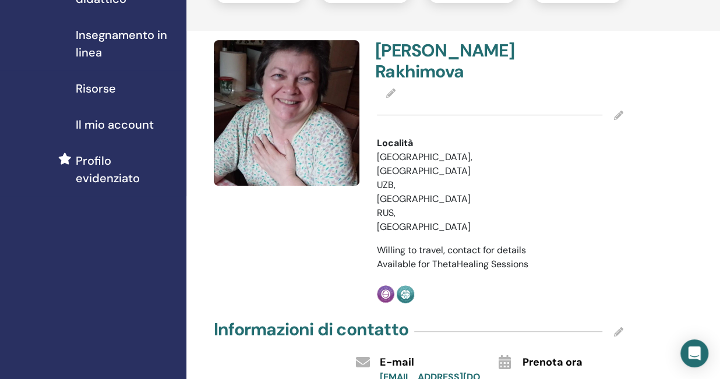
click at [617, 120] on icon at bounding box center [618, 115] width 9 height 9
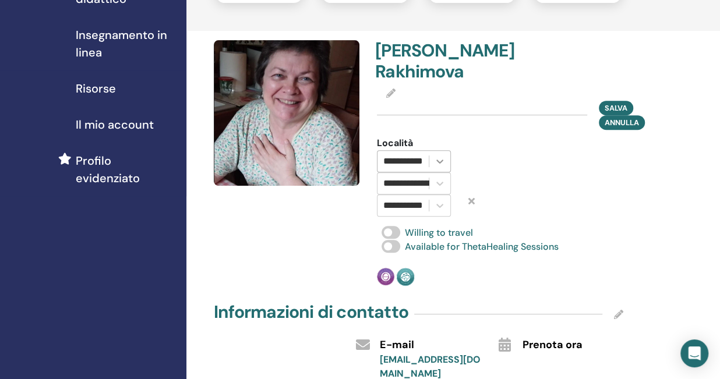
click at [441, 164] on icon at bounding box center [439, 162] width 7 height 4
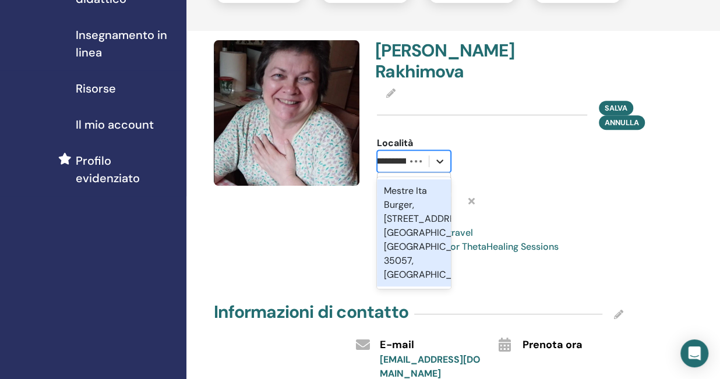
scroll to position [0, 28]
click at [393, 168] on input "**********" at bounding box center [389, 161] width 69 height 14
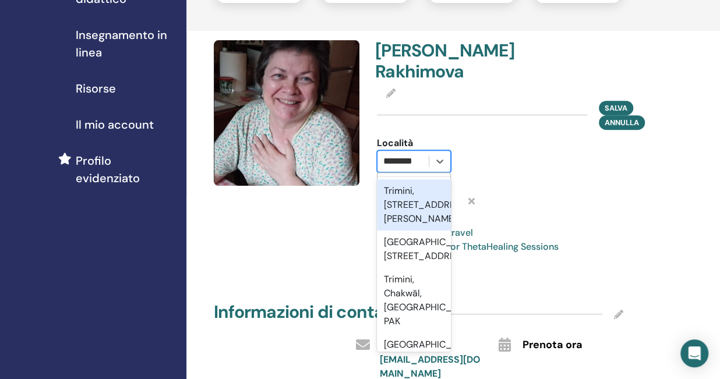
scroll to position [0, 0]
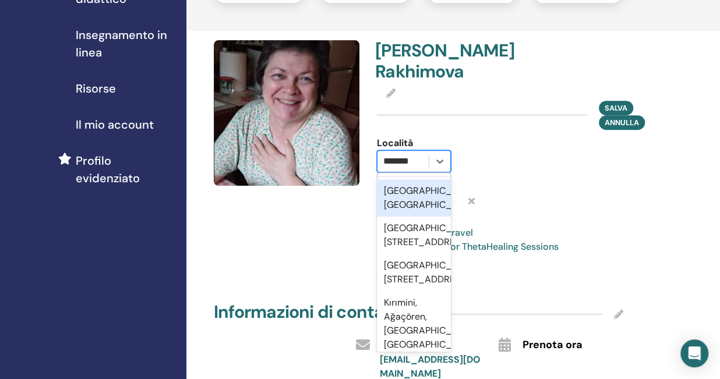
type input "******"
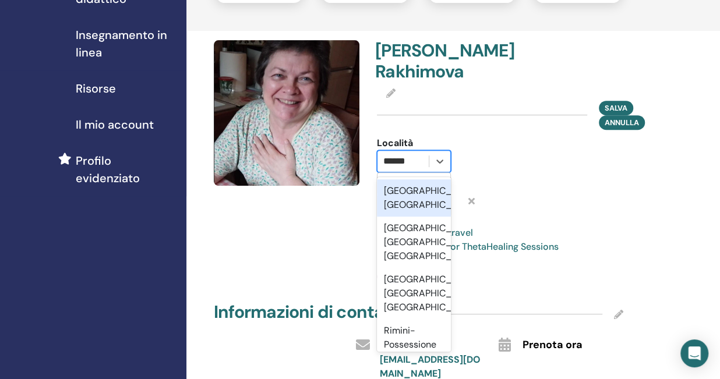
click at [393, 212] on div "Rimini, ITA" at bounding box center [414, 197] width 74 height 37
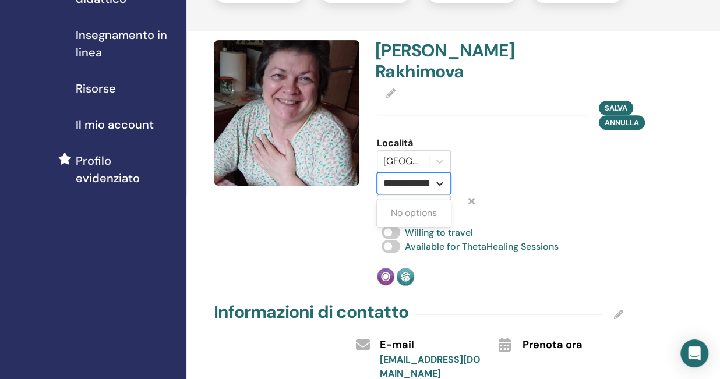
click at [440, 189] on icon at bounding box center [440, 184] width 12 height 12
click at [478, 197] on div at bounding box center [533, 176] width 110 height 80
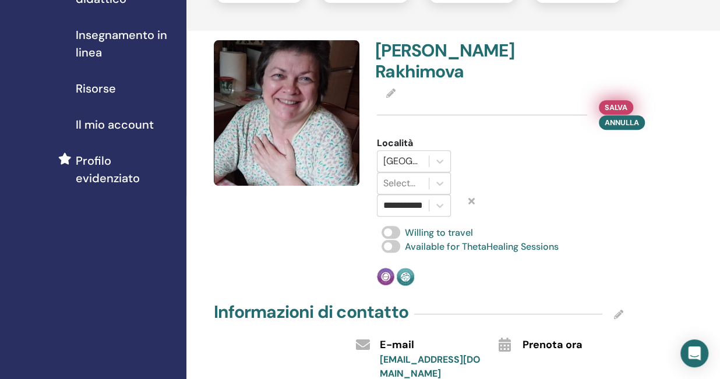
click at [615, 114] on span "Salva" at bounding box center [615, 107] width 23 height 12
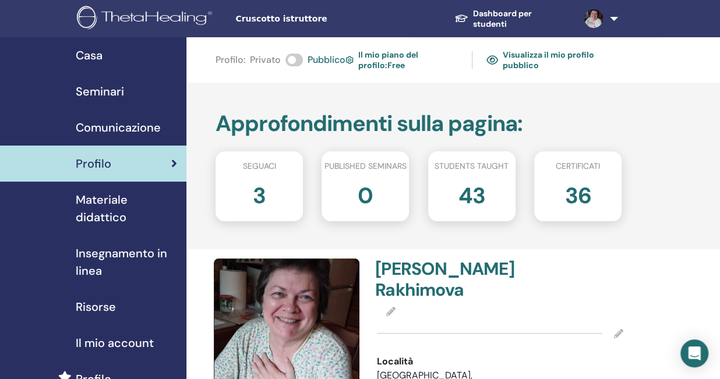
click at [531, 62] on link "Visualizza il mio profilo pubblico" at bounding box center [553, 60] width 135 height 27
click at [146, 18] on img at bounding box center [146, 19] width 139 height 26
